Goal: Information Seeking & Learning: Learn about a topic

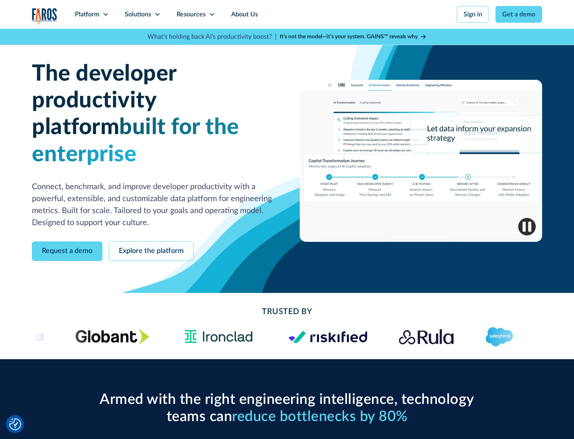
click at [105, 14] on icon at bounding box center [106, 14] width 6 height 6
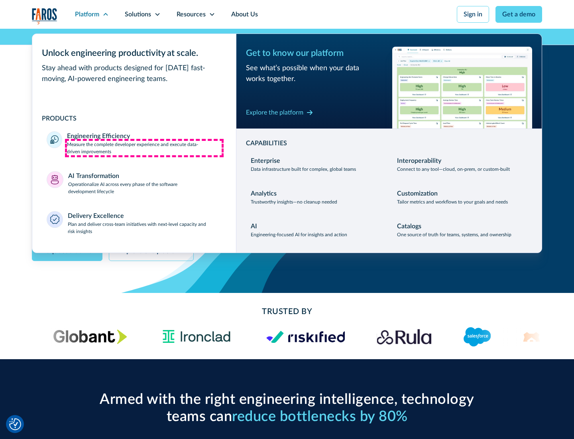
click at [144, 148] on p "Measure the complete developer experience and execute data-driven improvements" at bounding box center [144, 148] width 155 height 14
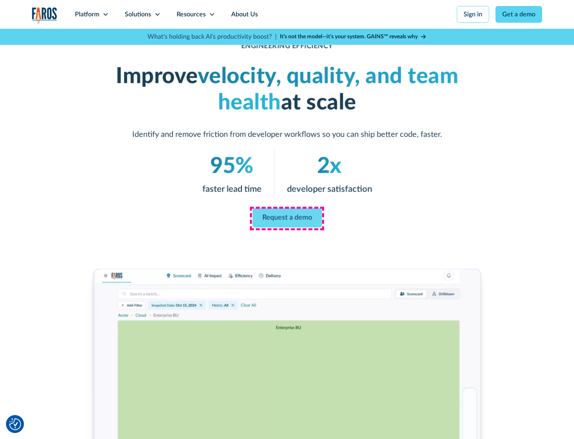
click at [287, 218] on link "Request a demo" at bounding box center [286, 217] width 69 height 19
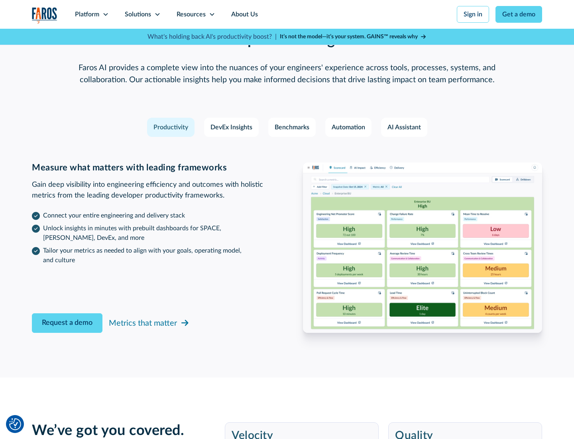
click at [105, 14] on icon at bounding box center [106, 14] width 6 height 6
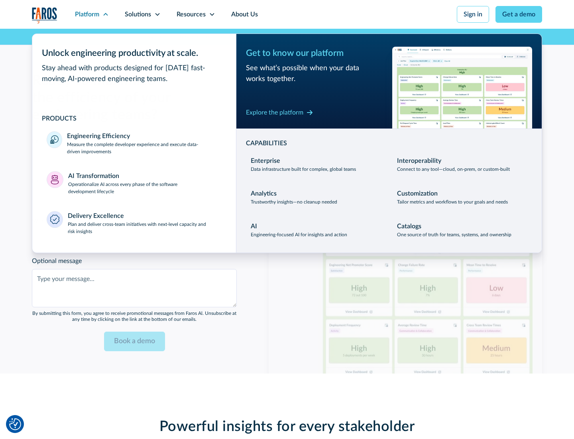
scroll to position [1750, 0]
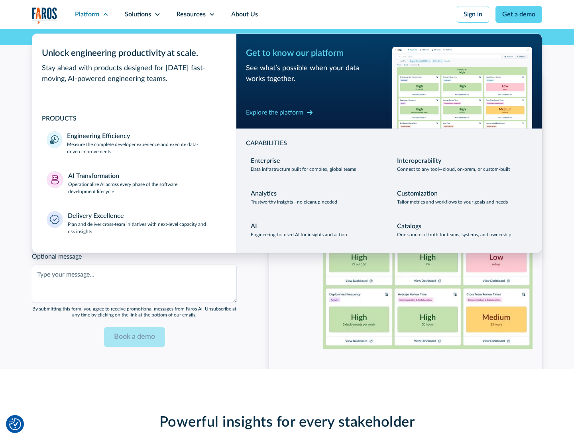
click at [145, 183] on p "Operationalize AI across every phase of the software development lifecycle" at bounding box center [145, 188] width 154 height 14
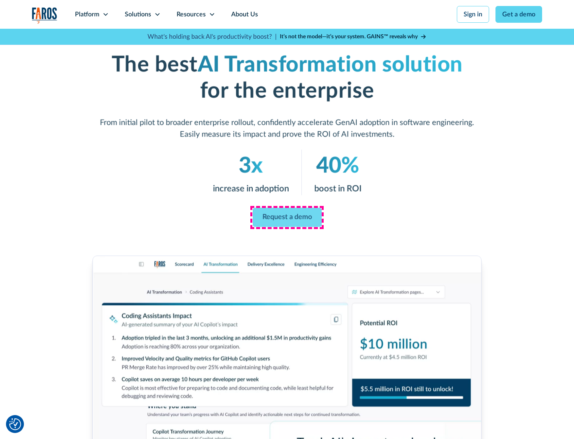
click at [287, 217] on link "Request a demo" at bounding box center [286, 217] width 69 height 19
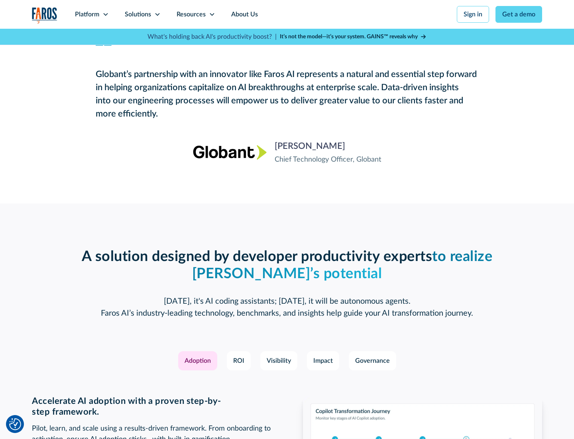
click at [92, 14] on div "Platform" at bounding box center [87, 15] width 24 height 10
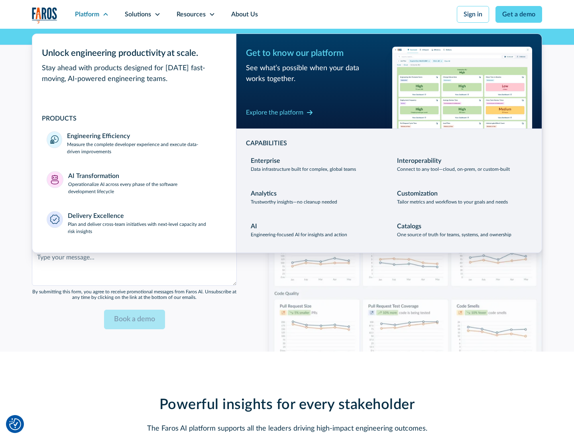
scroll to position [1942, 0]
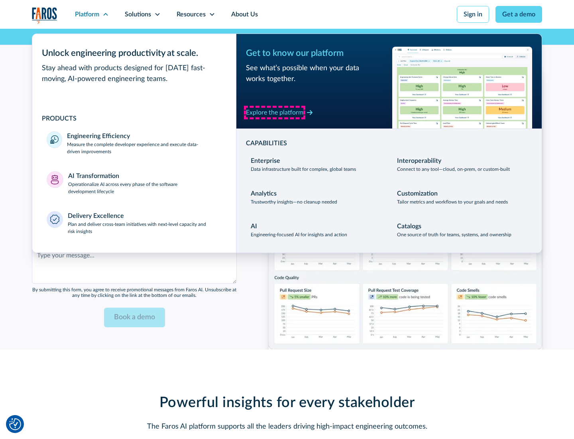
click at [275, 112] on div "Explore the platform" at bounding box center [274, 113] width 57 height 10
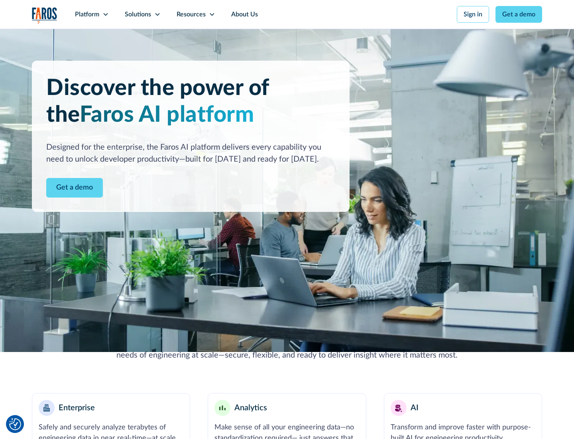
click at [75, 187] on link "Get a demo" at bounding box center [74, 188] width 57 height 20
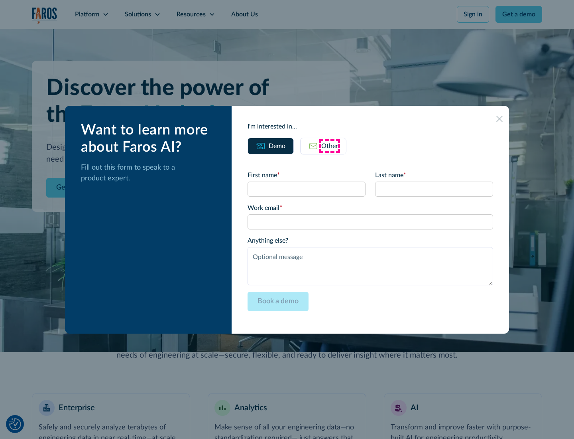
click at [330, 146] on div "Other" at bounding box center [329, 146] width 17 height 10
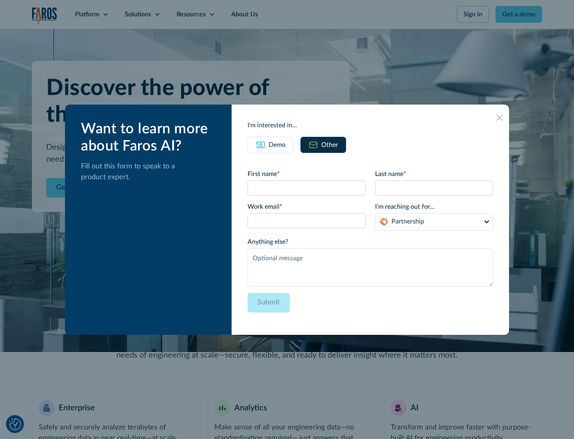
click at [277, 144] on div "Demo" at bounding box center [277, 145] width 17 height 10
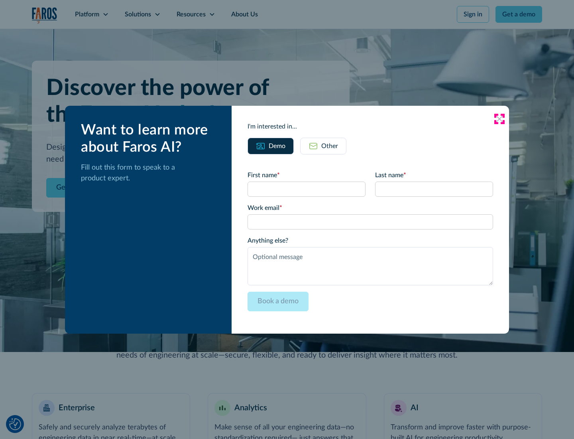
click at [500, 118] on icon at bounding box center [500, 119] width 6 height 6
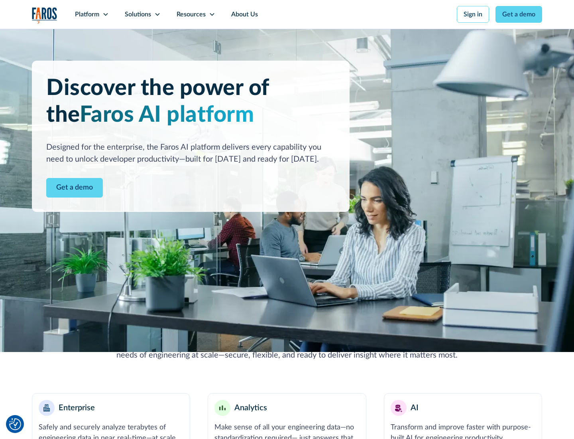
click at [105, 14] on icon at bounding box center [106, 14] width 6 height 6
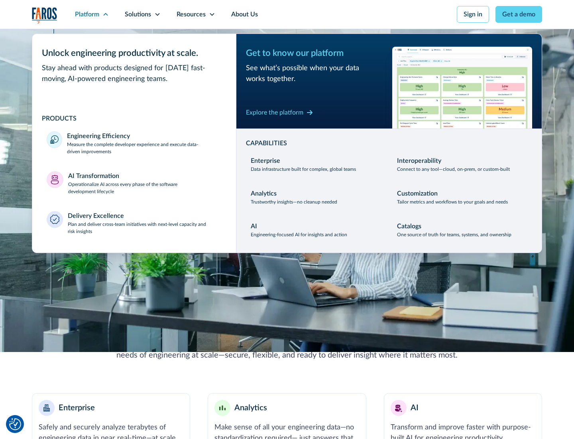
click at [144, 227] on p "Plan and deliver cross-team initiatives with next-level capacity and risk insig…" at bounding box center [145, 228] width 154 height 14
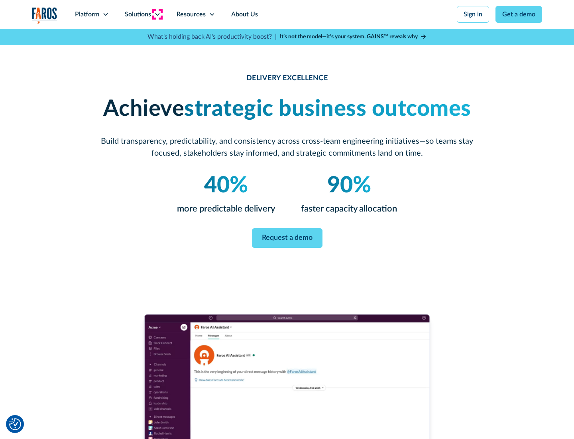
click at [157, 14] on icon at bounding box center [157, 14] width 6 height 6
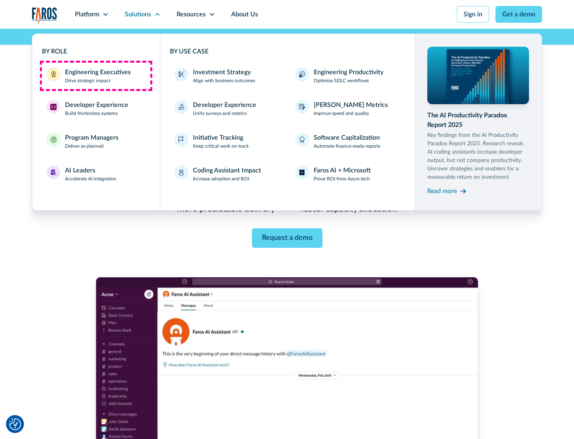
click at [96, 76] on div "Engineering Executives" at bounding box center [98, 72] width 66 height 10
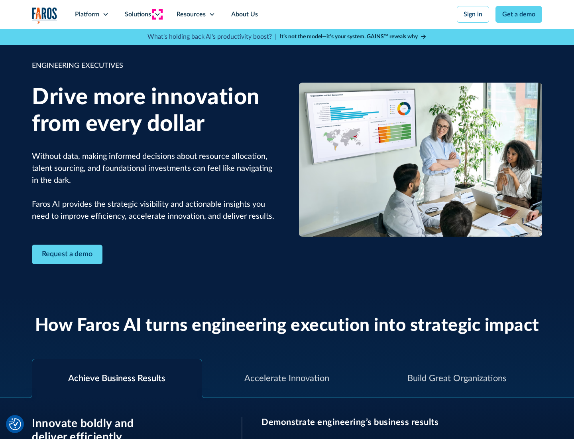
click at [157, 14] on icon at bounding box center [157, 14] width 6 height 6
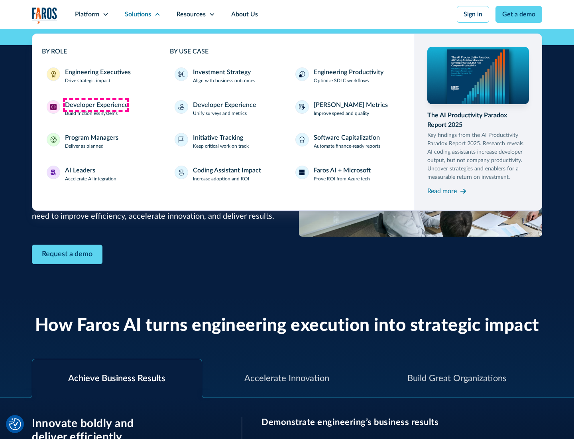
click at [96, 105] on div "Developer Experience" at bounding box center [96, 105] width 63 height 10
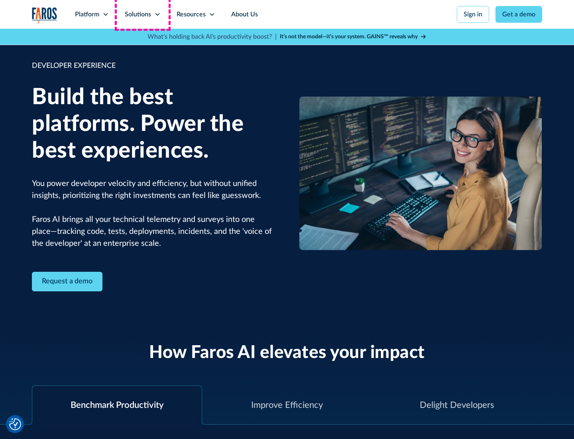
click at [142, 14] on div "Solutions" at bounding box center [138, 15] width 26 height 10
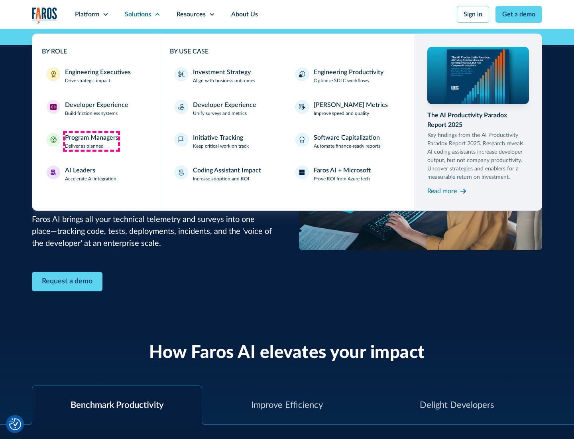
click at [91, 141] on div "Program Managers" at bounding box center [91, 138] width 53 height 10
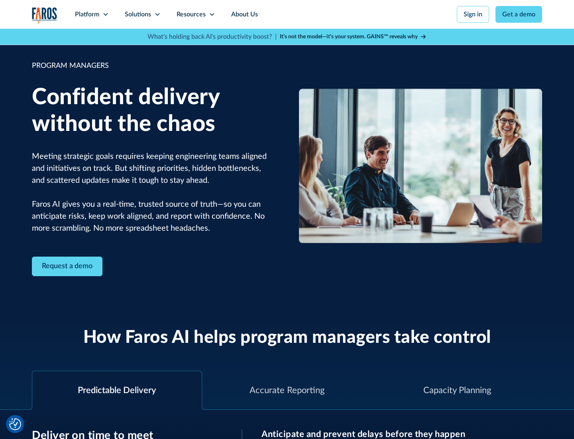
click at [157, 14] on icon at bounding box center [157, 14] width 6 height 6
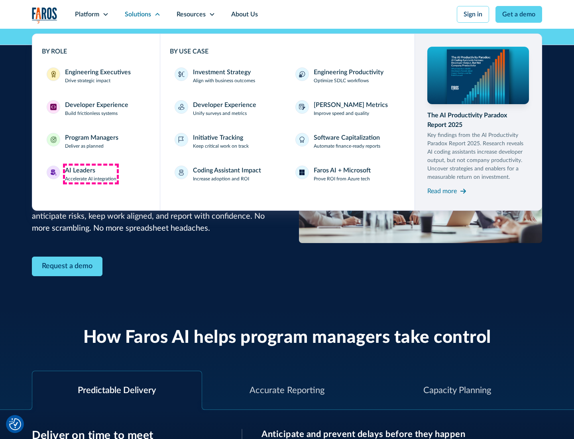
click at [91, 174] on div "AI Leaders" at bounding box center [80, 171] width 30 height 10
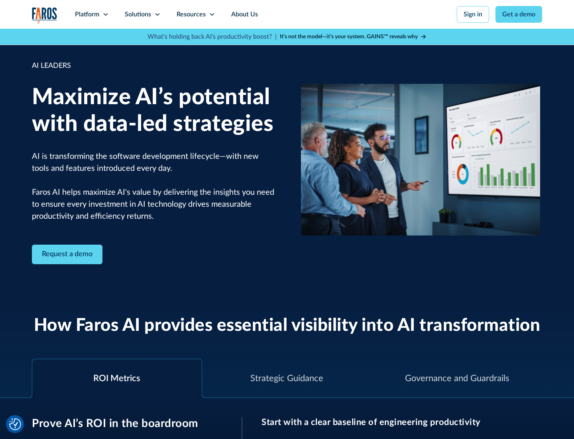
click at [157, 14] on icon at bounding box center [157, 14] width 6 height 6
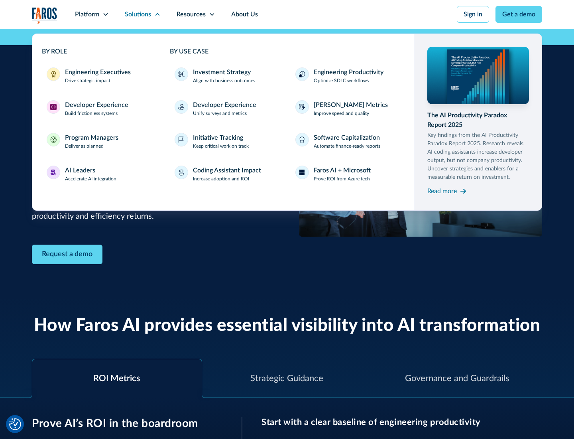
click at [221, 72] on div "Investment Strategy" at bounding box center [222, 72] width 58 height 10
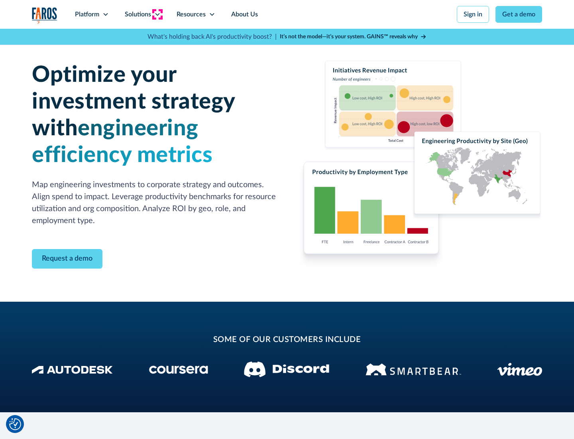
click at [157, 14] on icon at bounding box center [157, 14] width 6 height 6
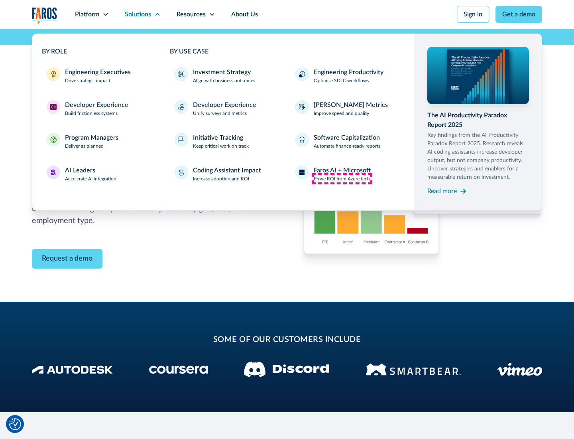
click at [342, 179] on p "Prove ROI from Azure tech" at bounding box center [342, 178] width 56 height 7
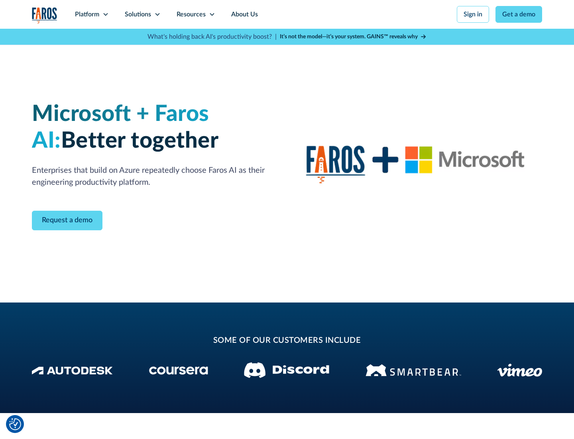
click at [157, 14] on icon at bounding box center [157, 14] width 6 height 6
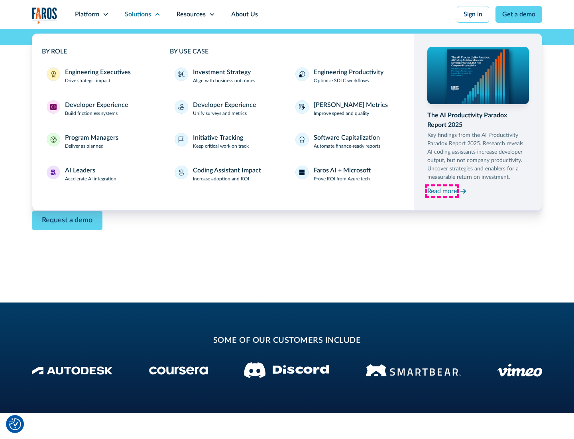
click at [442, 191] on div "Read more" at bounding box center [443, 191] width 30 height 10
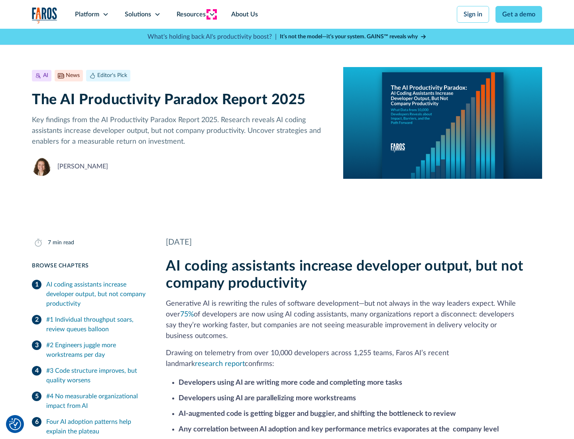
click at [211, 14] on icon at bounding box center [212, 14] width 6 height 6
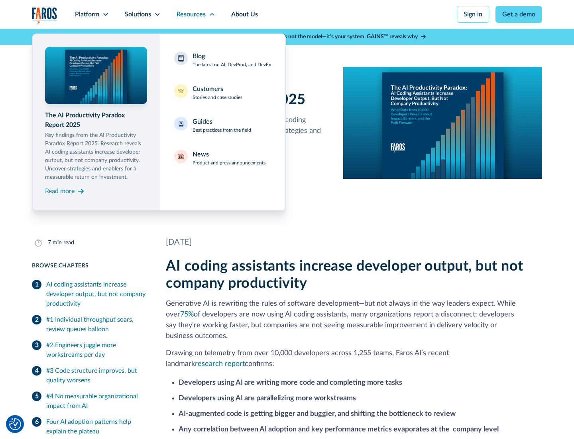
click at [232, 60] on div "Blog The latest on AI, DevProd, and DevEx" at bounding box center [232, 59] width 79 height 17
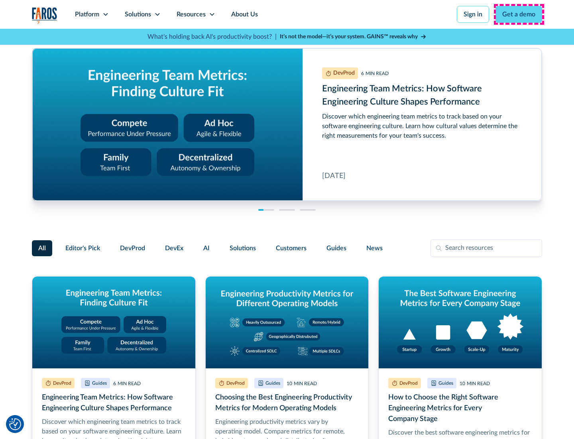
click at [519, 14] on link "Get a demo" at bounding box center [519, 14] width 47 height 17
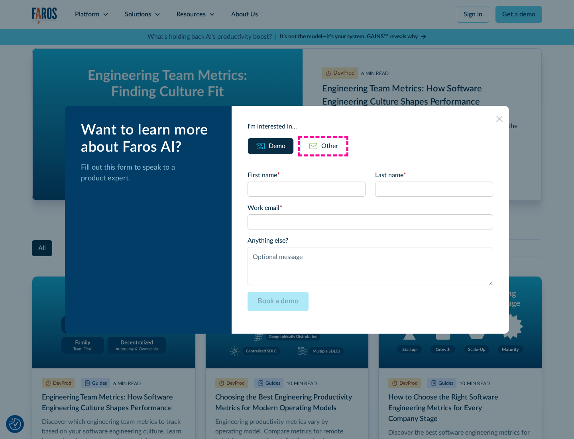
click at [323, 146] on div "Other" at bounding box center [329, 146] width 17 height 10
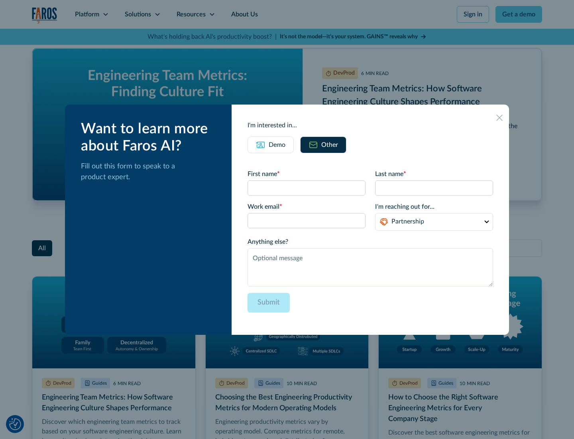
click at [500, 117] on icon at bounding box center [500, 117] width 6 height 6
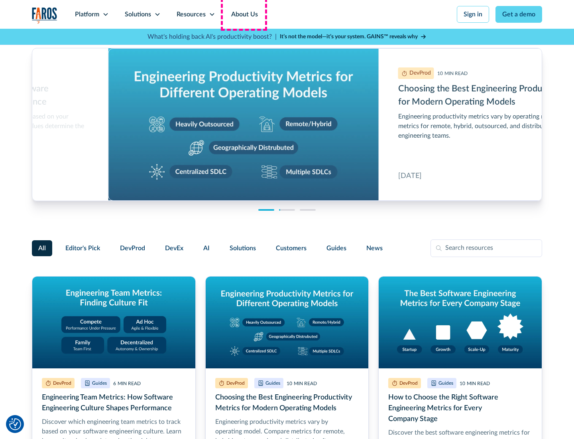
click at [244, 14] on link "About Us" at bounding box center [244, 14] width 43 height 29
